Goal: Task Accomplishment & Management: Manage account settings

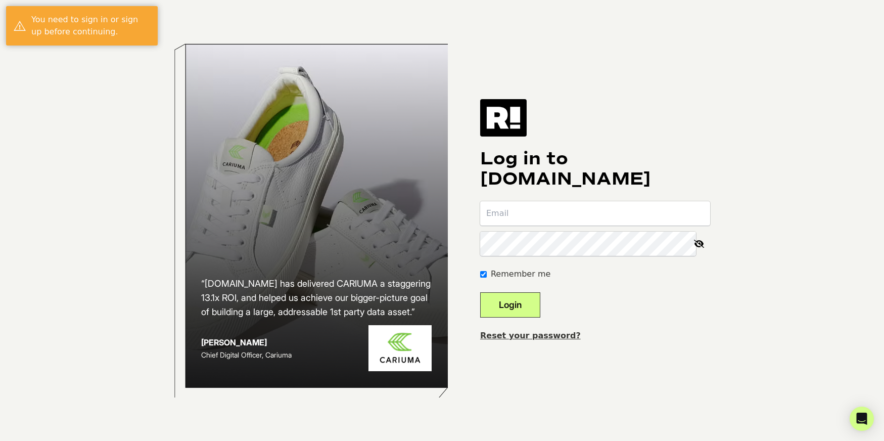
click at [524, 206] on input "email" at bounding box center [595, 213] width 230 height 24
type input "[PERSON_NAME][EMAIL_ADDRESS][DOMAIN_NAME]"
click at [537, 316] on button "Login" at bounding box center [510, 304] width 60 height 25
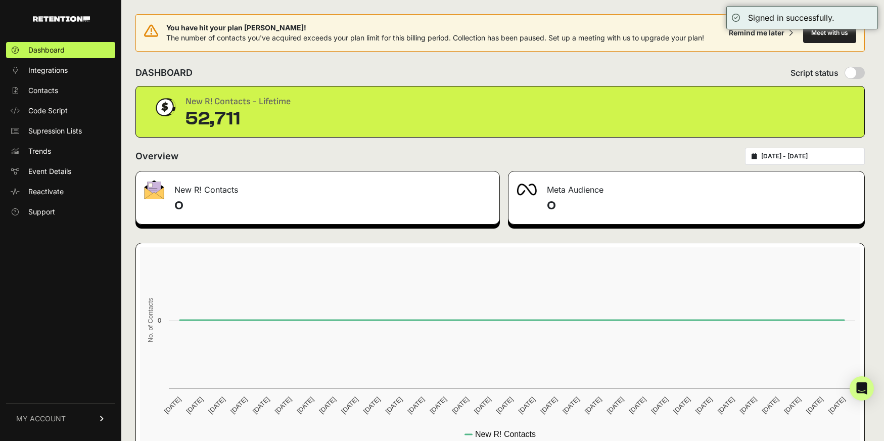
scroll to position [27, 0]
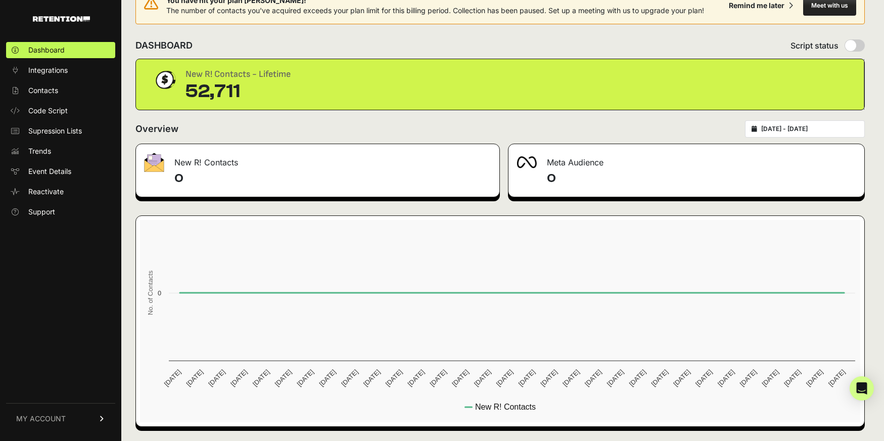
click at [44, 419] on span "MY ACCOUNT" at bounding box center [41, 419] width 50 height 10
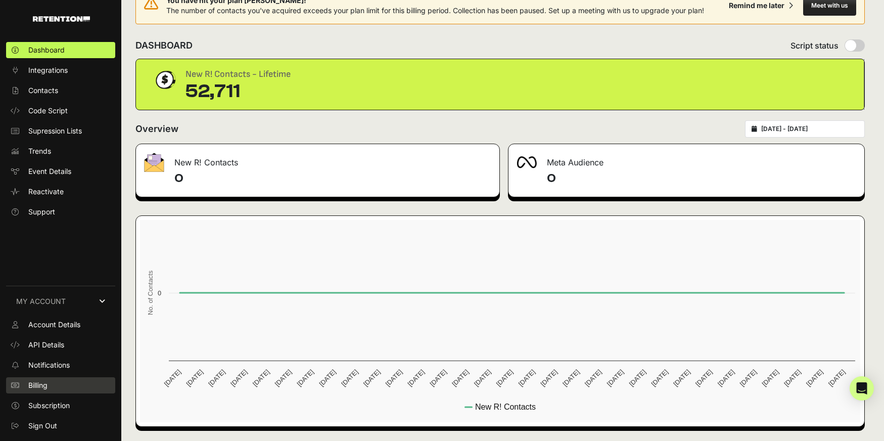
click at [45, 387] on span "Billing" at bounding box center [37, 385] width 19 height 10
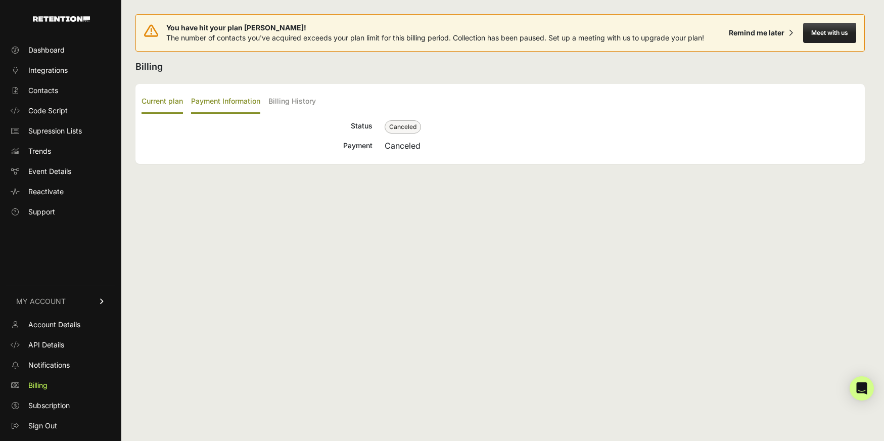
click at [222, 110] on label "Payment Information" at bounding box center [225, 102] width 69 height 24
click at [0, 0] on input "Payment Information" at bounding box center [0, 0] width 0 height 0
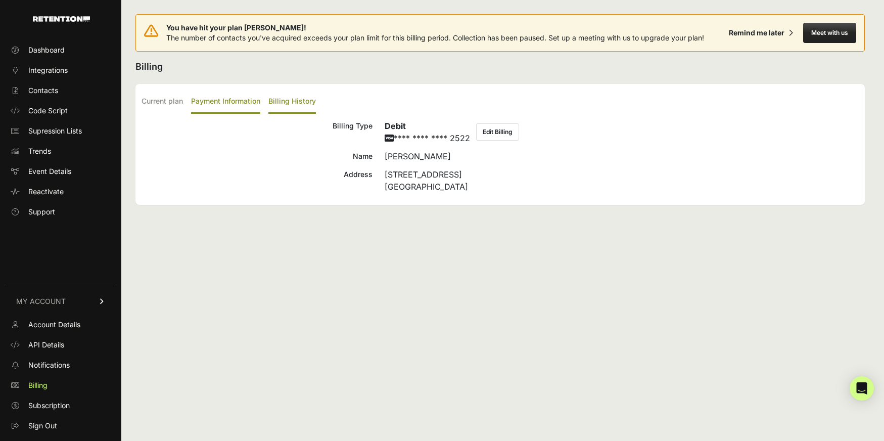
click at [292, 107] on label "Billing History" at bounding box center [292, 102] width 48 height 24
click at [0, 0] on input "Billing History" at bounding box center [0, 0] width 0 height 0
